Goal: Task Accomplishment & Management: Manage account settings

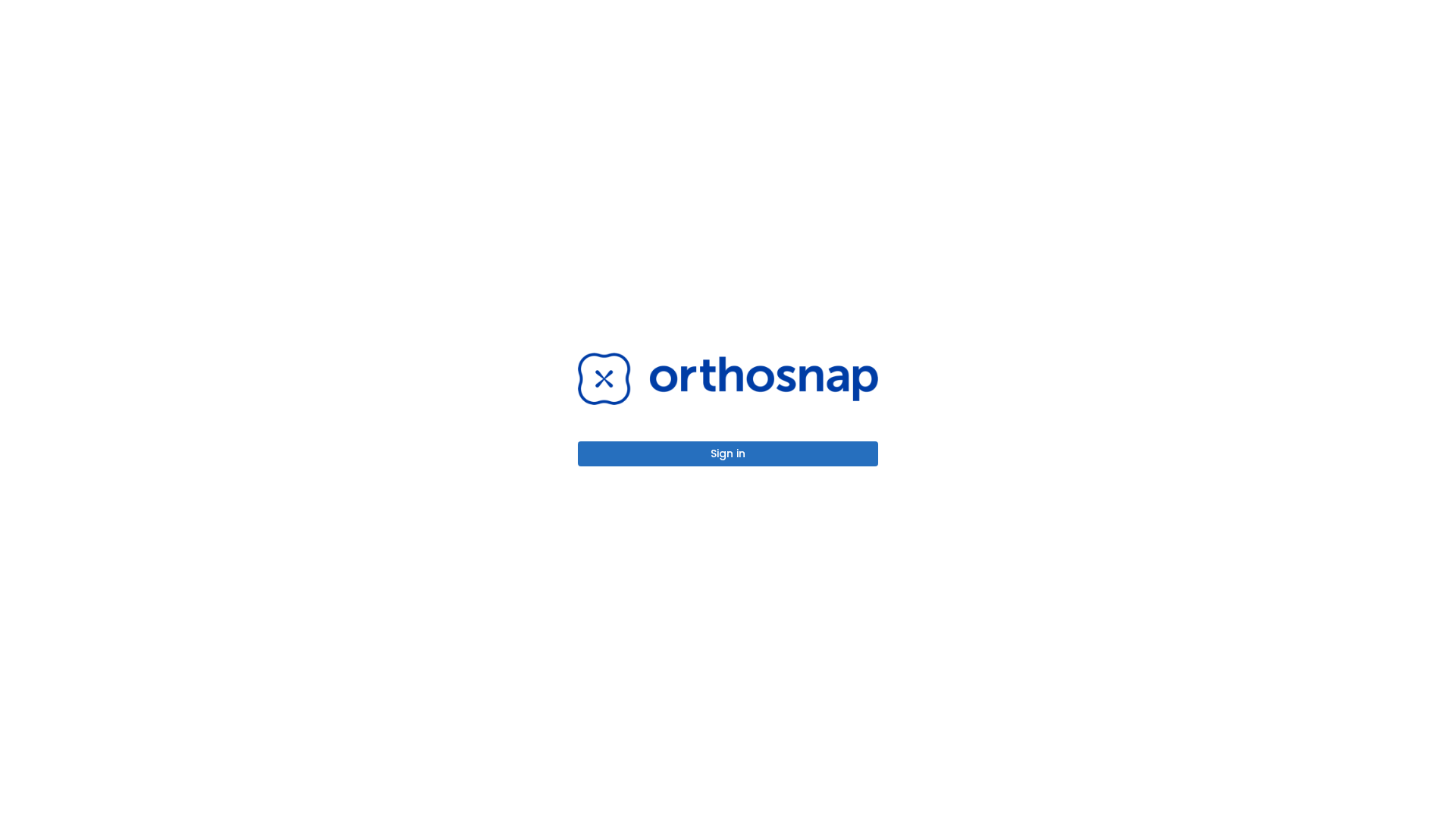
click at [728, 453] on button "Sign in" at bounding box center [728, 454] width 300 height 25
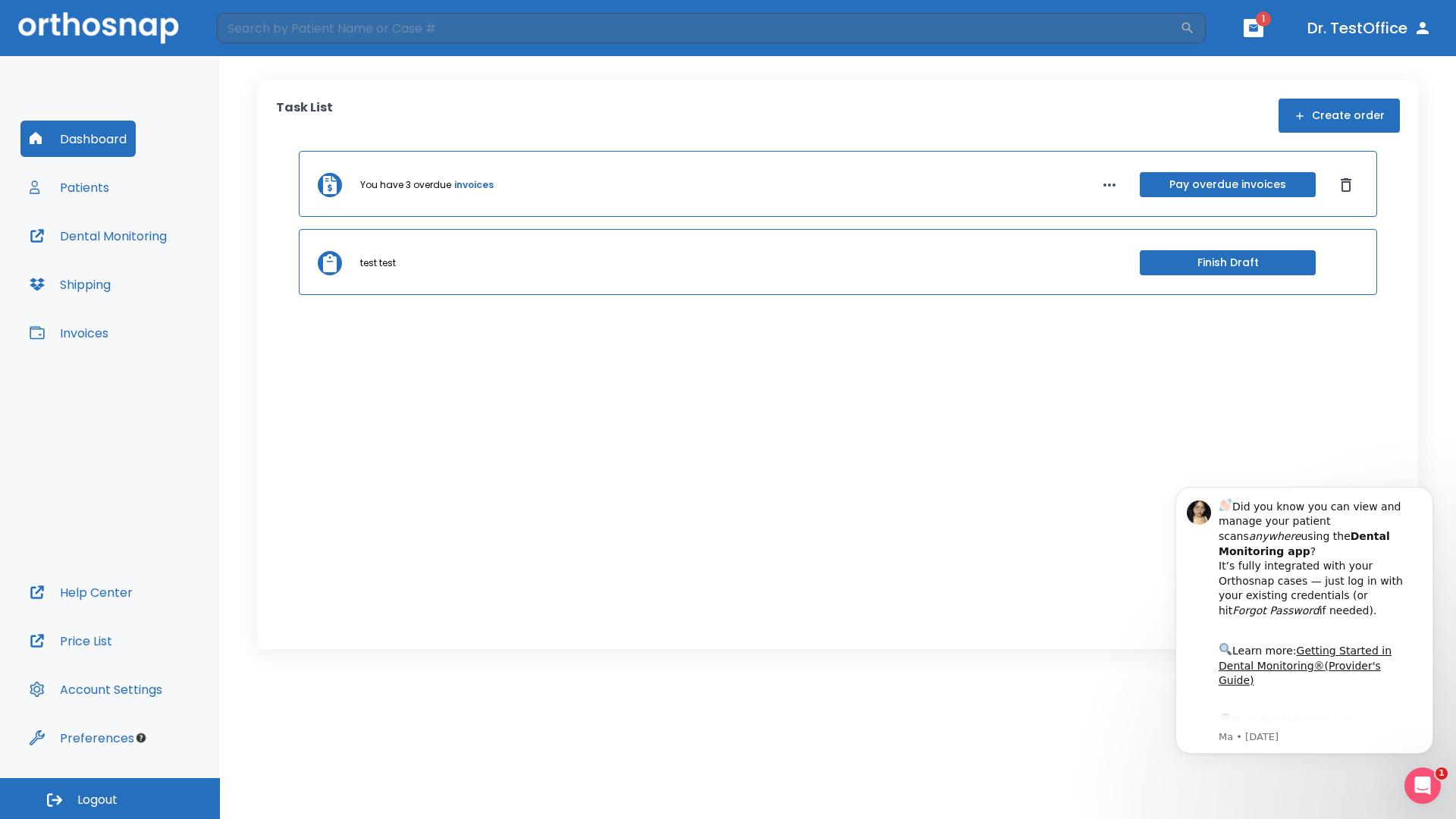
click at [110, 799] on span "Logout" at bounding box center [98, 800] width 40 height 17
